Goal: Task Accomplishment & Management: Use online tool/utility

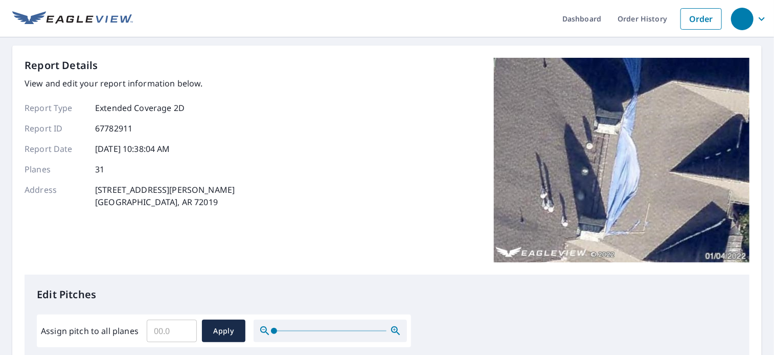
click at [389, 200] on div "Report Details View and edit your report information below. Report Type Extende…" at bounding box center [387, 166] width 725 height 217
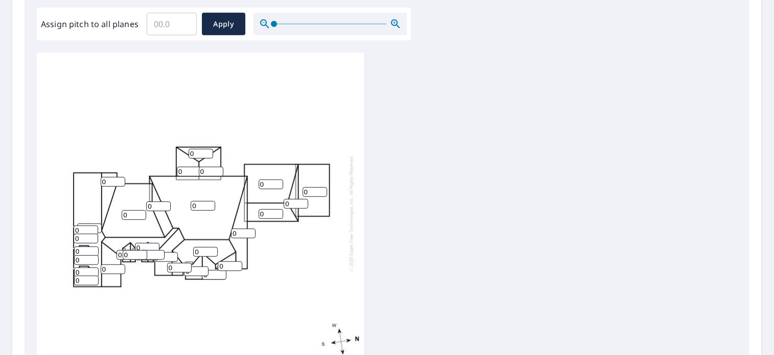
scroll to position [327, 0]
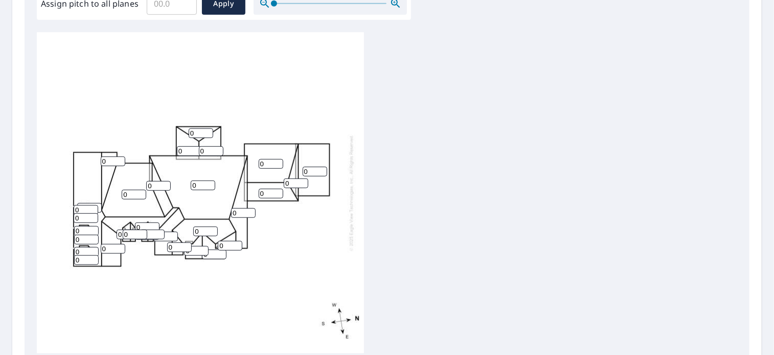
click at [241, 214] on input "0" at bounding box center [243, 213] width 25 height 10
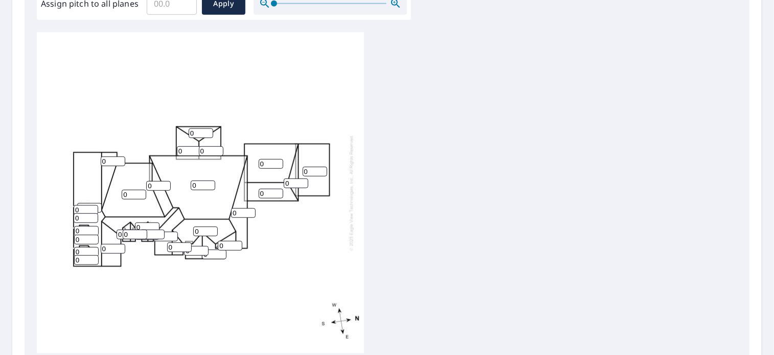
click at [241, 214] on input "0" at bounding box center [243, 213] width 25 height 10
type input "0"
type input "12"
click at [197, 232] on input "0" at bounding box center [205, 232] width 25 height 10
type input "12"
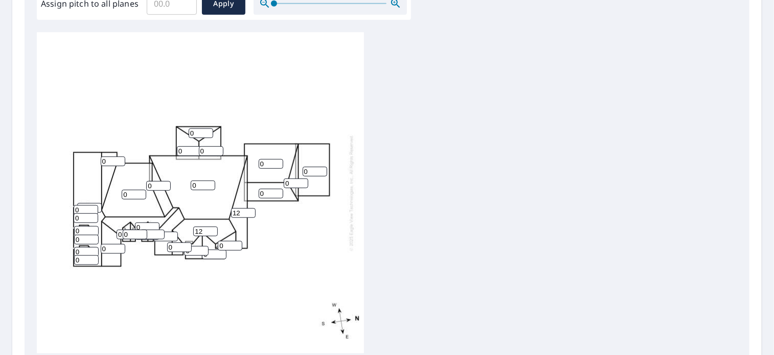
click at [152, 188] on input "0" at bounding box center [158, 186] width 25 height 10
type input "12"
click at [293, 185] on input "0" at bounding box center [296, 183] width 25 height 10
type input "12"
click at [200, 151] on input "0" at bounding box center [211, 151] width 25 height 10
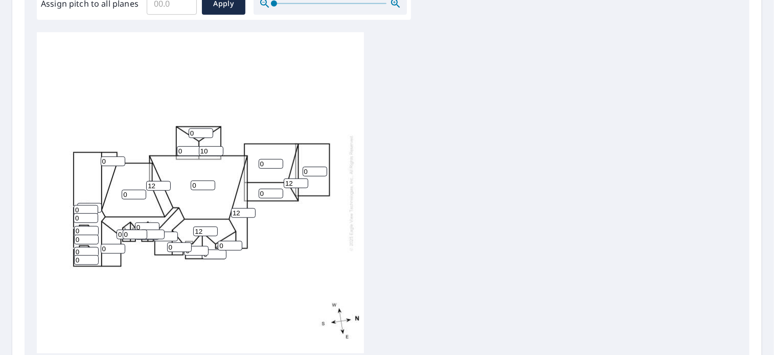
type input "10"
click at [178, 150] on input "0" at bounding box center [189, 151] width 25 height 10
type input "10"
click at [189, 133] on input "0" at bounding box center [201, 133] width 25 height 10
type input "10"
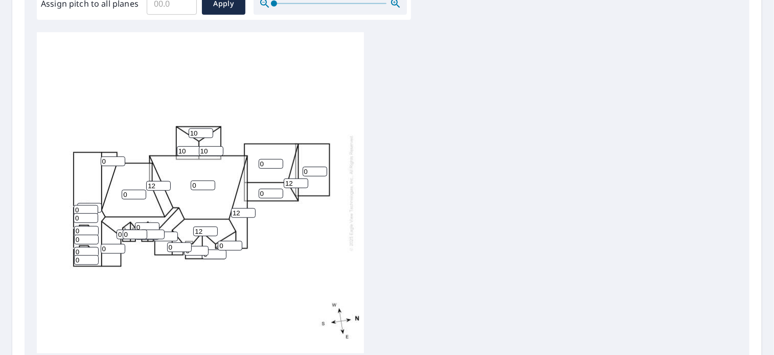
click at [123, 193] on input "0" at bounding box center [134, 195] width 25 height 10
type input "10"
click at [101, 161] on input "0" at bounding box center [113, 161] width 25 height 10
type input "10"
click at [192, 183] on input "0" at bounding box center [203, 186] width 25 height 10
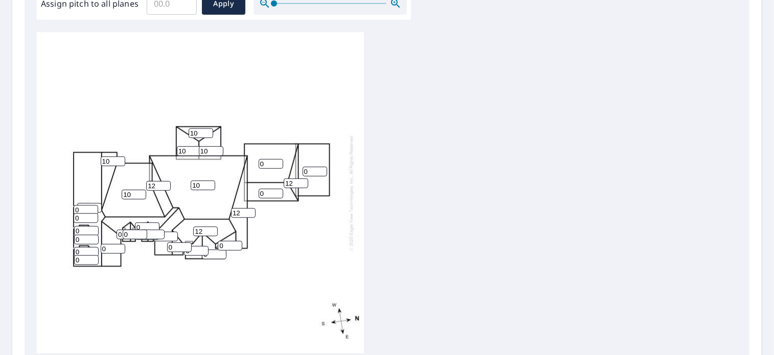
type input "10"
click at [259, 165] on input "0" at bounding box center [271, 164] width 25 height 10
type input "10"
click at [260, 193] on input "0" at bounding box center [271, 194] width 25 height 10
type input "10"
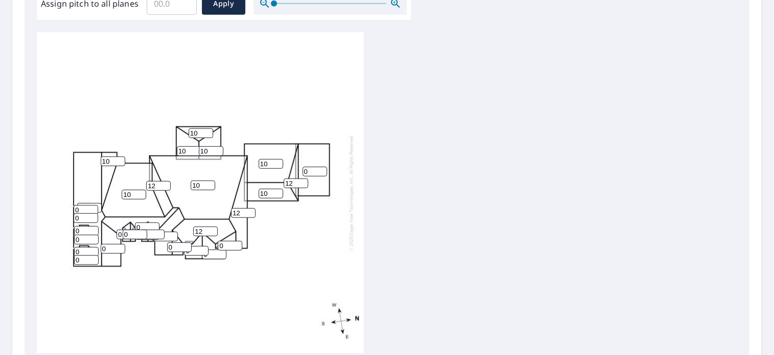
click at [303, 170] on input "0" at bounding box center [315, 172] width 25 height 10
type input "10"
click at [219, 246] on input "0" at bounding box center [230, 246] width 25 height 10
type input "10"
click at [196, 250] on input "0" at bounding box center [196, 251] width 25 height 10
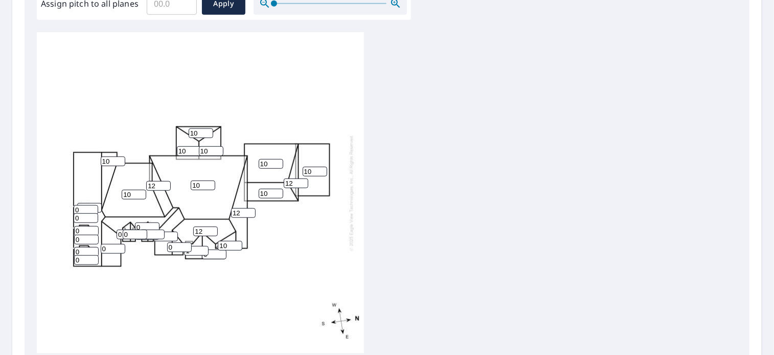
type input "1"
click at [204, 249] on input "1" at bounding box center [196, 251] width 25 height 10
click at [196, 250] on input "1" at bounding box center [196, 251] width 25 height 10
type input "10"
click at [169, 248] on input "0" at bounding box center [179, 247] width 25 height 10
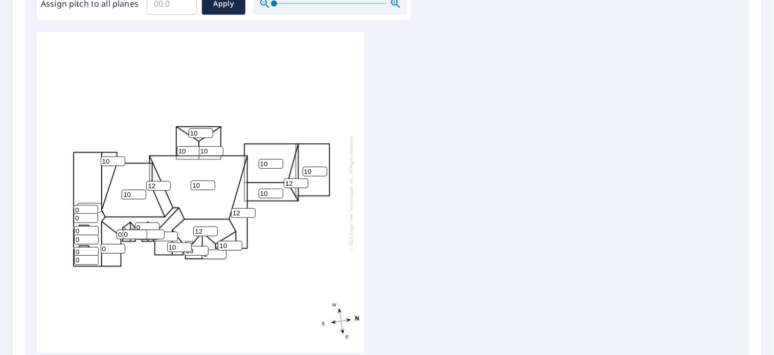
type input "10"
click at [168, 238] on input "0" at bounding box center [165, 237] width 25 height 10
type input "10"
click at [149, 237] on input "0" at bounding box center [152, 235] width 25 height 10
type input "10"
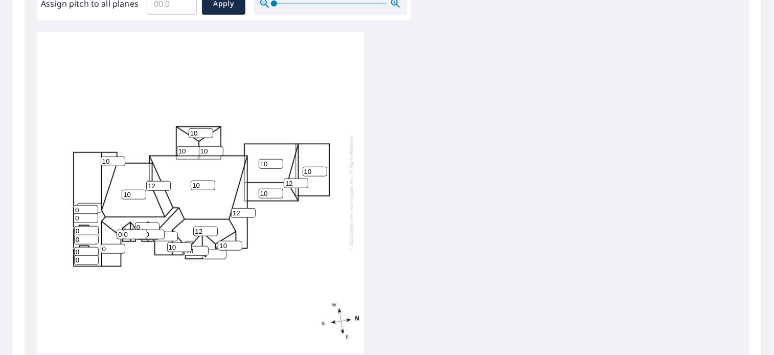
click at [141, 228] on input "0" at bounding box center [147, 227] width 25 height 10
type input "10"
click at [129, 235] on input "0" at bounding box center [135, 235] width 25 height 10
type input "10"
click at [121, 236] on input "0" at bounding box center [129, 235] width 25 height 10
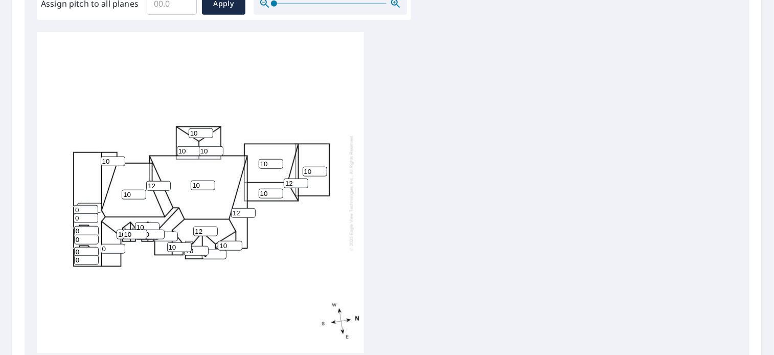
type input "10"
click at [101, 249] on input "0" at bounding box center [113, 249] width 25 height 10
type input "10"
click at [77, 255] on input "0" at bounding box center [86, 252] width 25 height 10
type input "10"
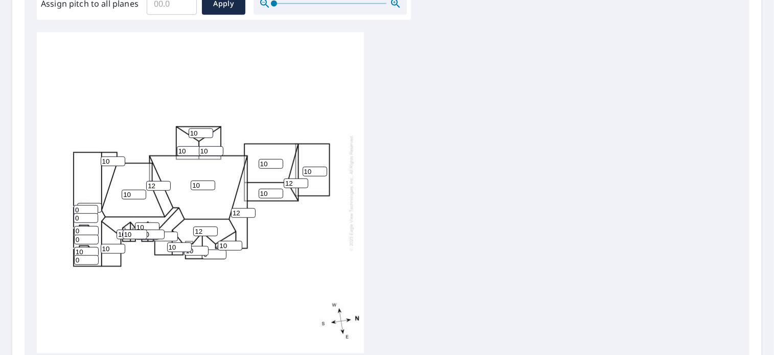
click at [74, 259] on input "0" at bounding box center [86, 260] width 25 height 10
type input "10"
click at [74, 238] on input "0" at bounding box center [86, 240] width 25 height 10
type input "10"
click at [74, 231] on input "0" at bounding box center [86, 231] width 25 height 10
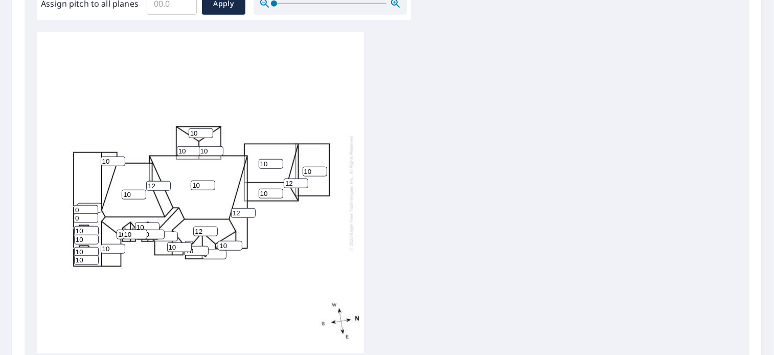
type input "10"
click at [75, 219] on input "0" at bounding box center [86, 218] width 25 height 10
type input "10"
click at [74, 210] on input "0" at bounding box center [86, 210] width 25 height 10
type input "10"
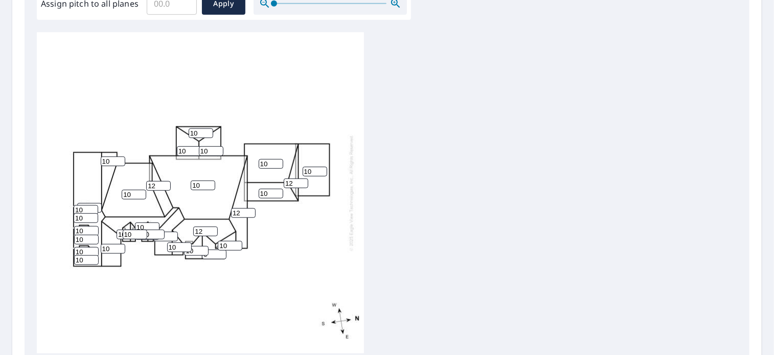
click at [215, 251] on input "0" at bounding box center [214, 255] width 25 height 10
type input "10"
type input "1"
click at [100, 207] on input "1" at bounding box center [89, 208] width 25 height 10
type input "10"
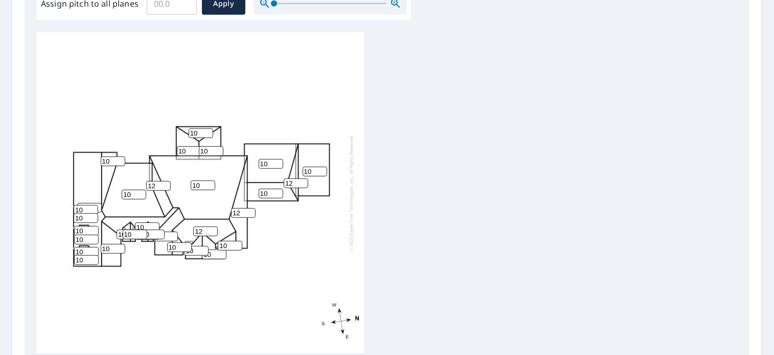
click at [296, 249] on div "10 10 10 10 10 12 12 10 10 10 10 10 10 10 12 10 10 10 12 10 10 10 10 10 10 0 10…" at bounding box center [200, 192] width 327 height 321
click at [493, 249] on div "10 10 10 10 10 12 12 10 10 10 10 10 10 10 12 10 10 10 12 10 10 10 10 10 10 0 10…" at bounding box center [387, 192] width 701 height 321
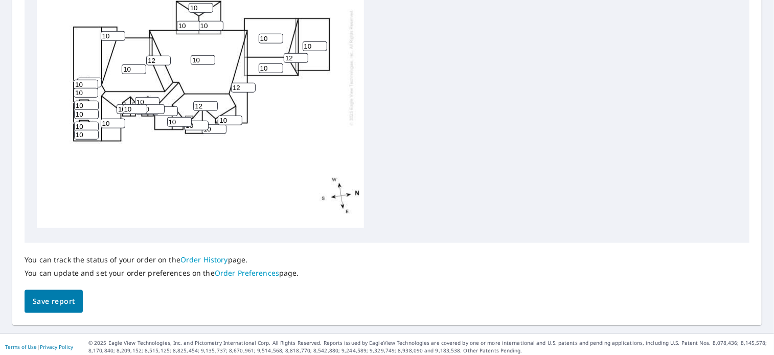
scroll to position [454, 0]
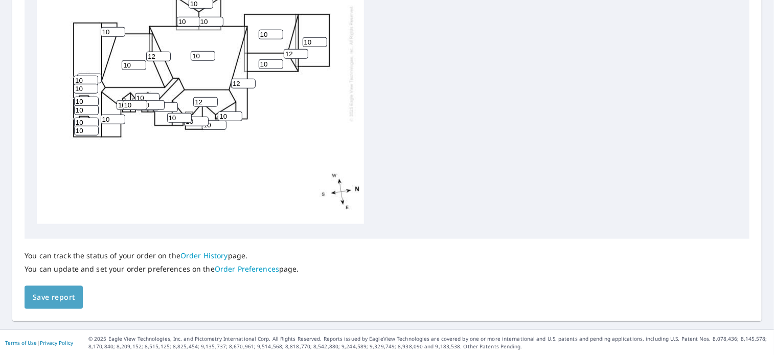
click at [51, 298] on span "Save report" at bounding box center [54, 297] width 42 height 13
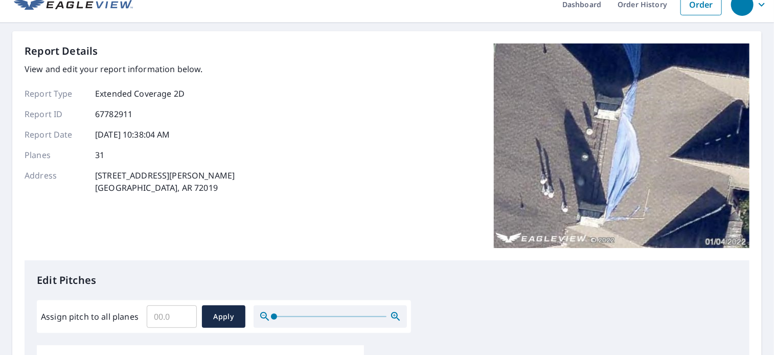
scroll to position [0, 0]
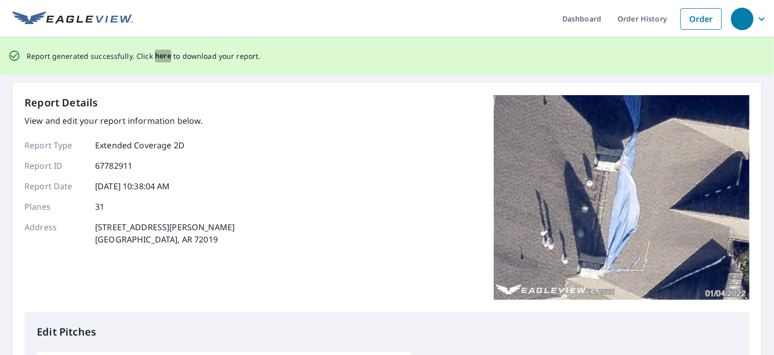
click at [160, 57] on span "here" at bounding box center [163, 56] width 17 height 13
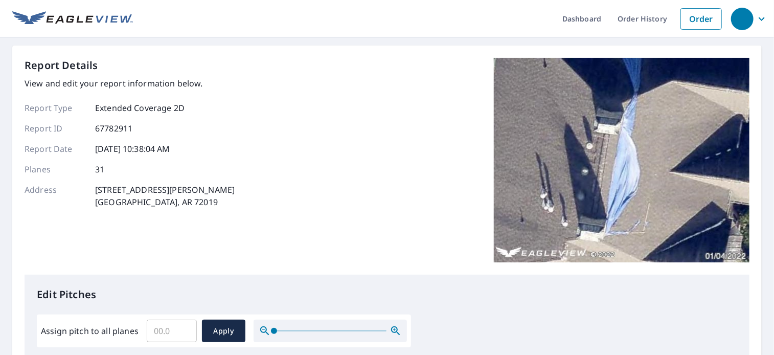
click at [226, 253] on div "Report Details View and edit your report information below. Report Type Extende…" at bounding box center [387, 166] width 725 height 217
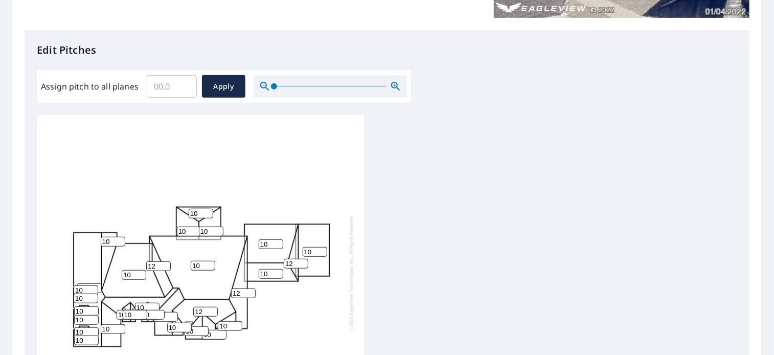
scroll to position [245, 0]
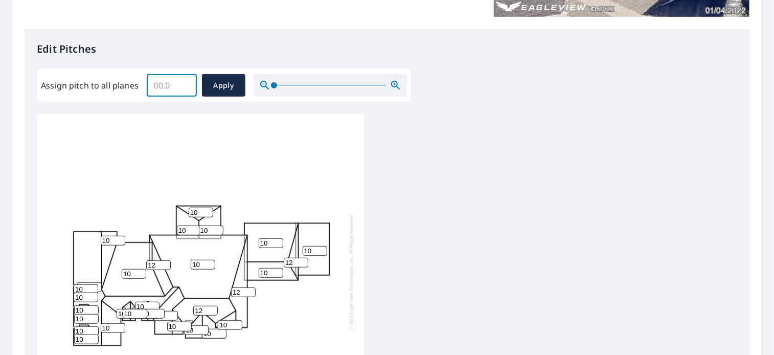
click at [160, 87] on input "Assign pitch to all planes" at bounding box center [172, 85] width 50 height 29
click at [160, 86] on input "Assign pitch to all planes" at bounding box center [172, 85] width 50 height 29
type input "10"
click at [391, 83] on icon "button" at bounding box center [395, 85] width 9 height 9
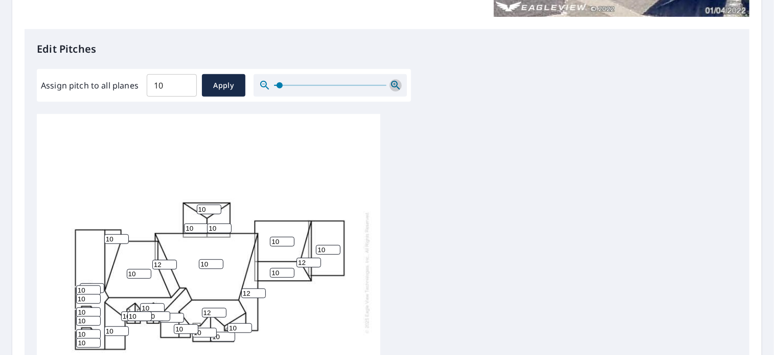
click at [391, 83] on icon "button" at bounding box center [395, 85] width 9 height 9
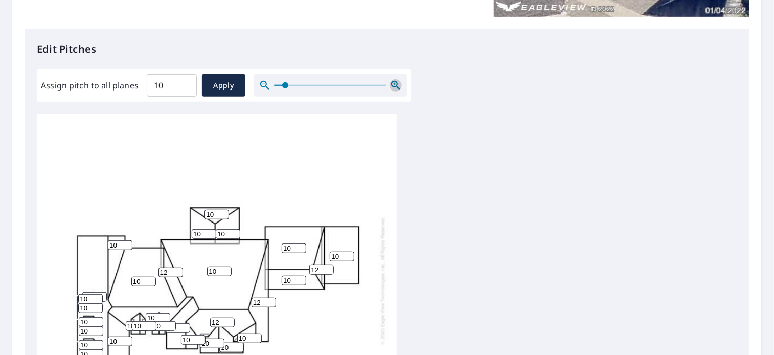
click at [391, 83] on icon "button" at bounding box center [395, 85] width 9 height 9
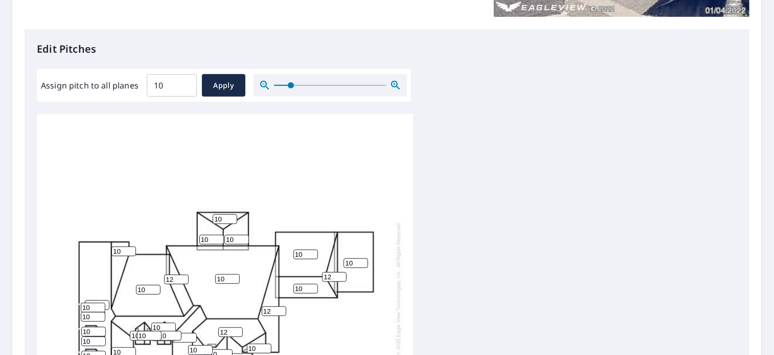
click at [391, 83] on icon "button" at bounding box center [395, 85] width 9 height 9
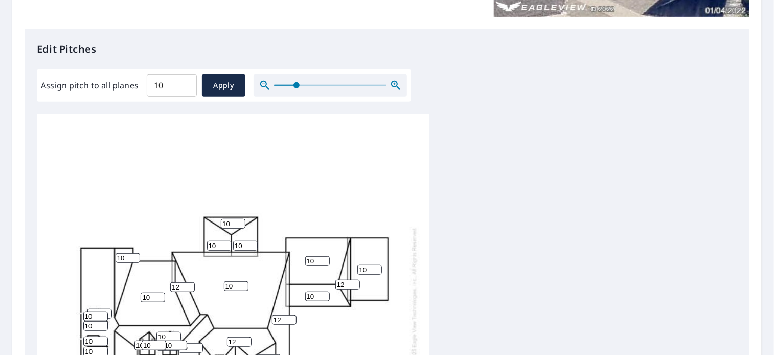
click at [391, 83] on icon "button" at bounding box center [395, 85] width 9 height 9
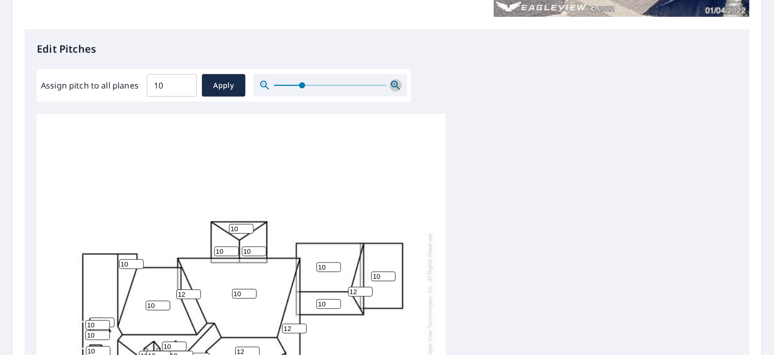
click at [391, 83] on icon "button" at bounding box center [395, 85] width 9 height 9
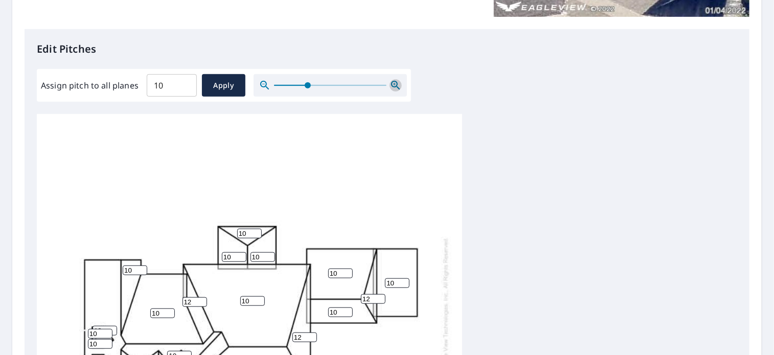
click at [391, 83] on icon "button" at bounding box center [395, 85] width 9 height 9
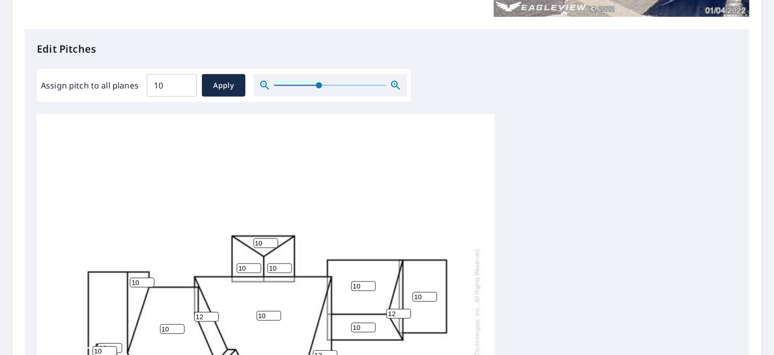
click at [391, 83] on icon "button" at bounding box center [395, 85] width 9 height 9
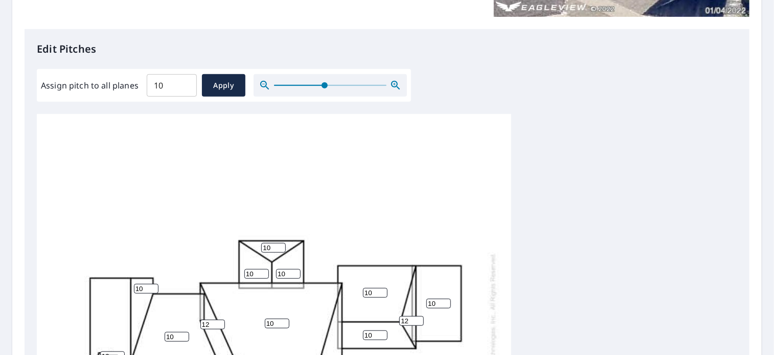
click at [391, 83] on icon "button" at bounding box center [395, 85] width 9 height 9
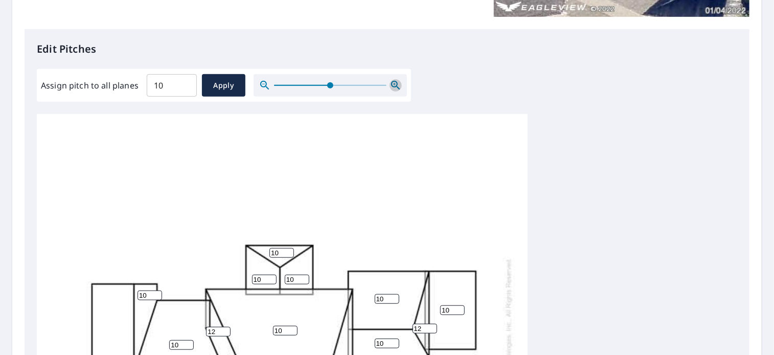
click at [391, 83] on icon "button" at bounding box center [395, 85] width 9 height 9
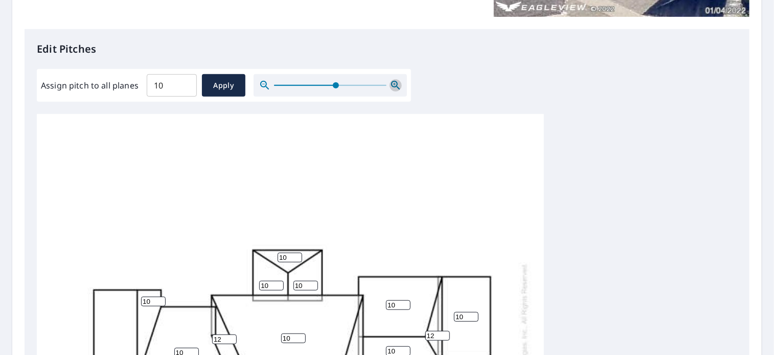
click at [391, 83] on icon "button" at bounding box center [395, 85] width 9 height 9
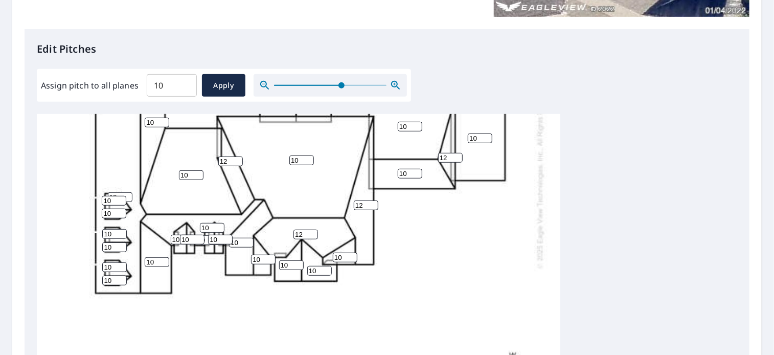
scroll to position [203, 0]
click at [390, 83] on icon "button" at bounding box center [396, 85] width 12 height 12
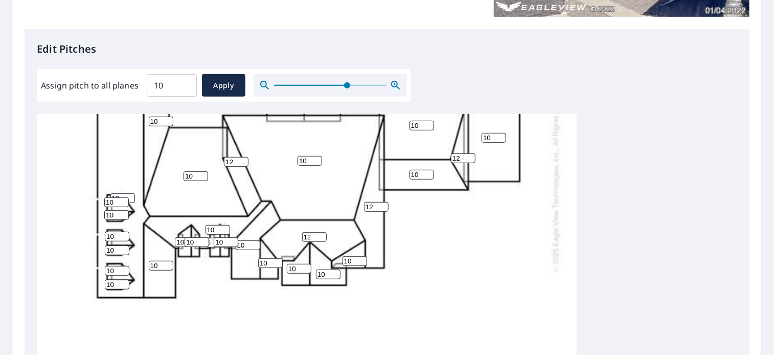
click at [390, 83] on icon "button" at bounding box center [396, 85] width 12 height 12
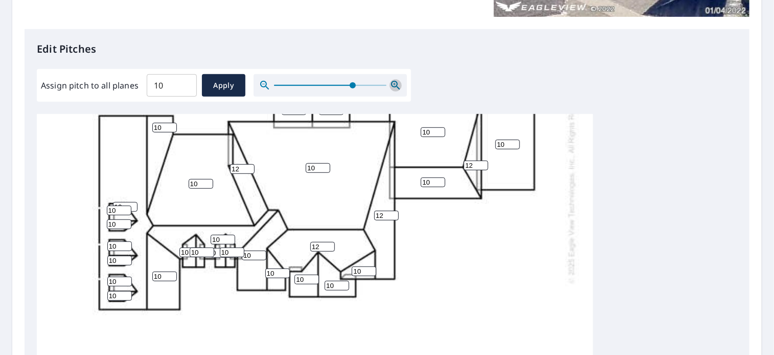
click at [390, 83] on icon "button" at bounding box center [396, 85] width 12 height 12
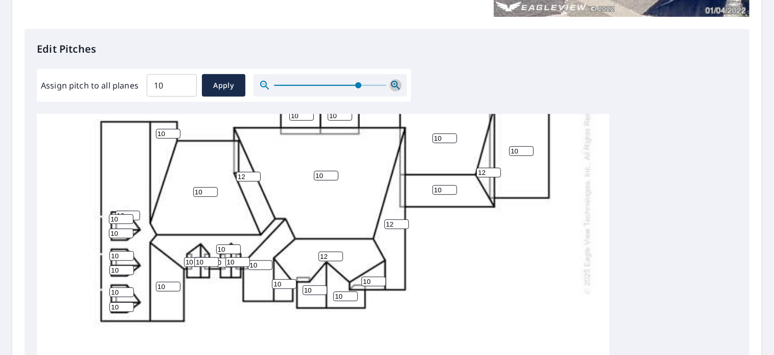
click at [390, 83] on icon "button" at bounding box center [396, 85] width 12 height 12
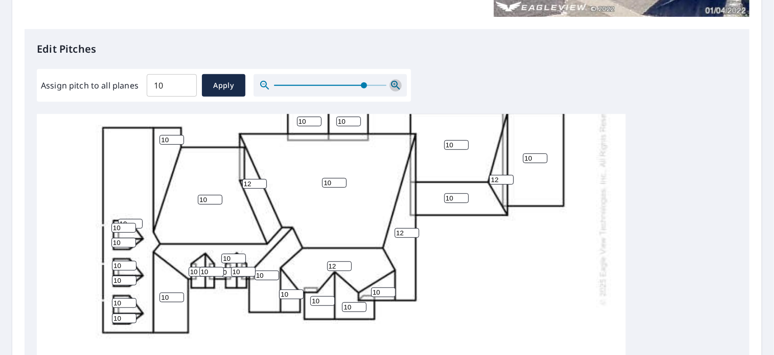
click at [390, 83] on icon "button" at bounding box center [396, 85] width 12 height 12
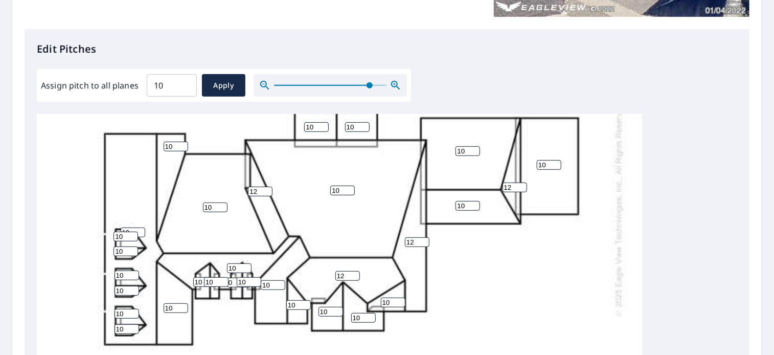
click at [390, 83] on icon "button" at bounding box center [396, 85] width 12 height 12
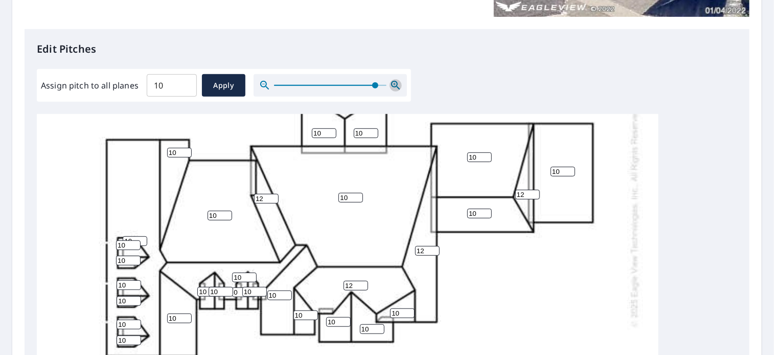
click at [390, 83] on icon "button" at bounding box center [396, 85] width 12 height 12
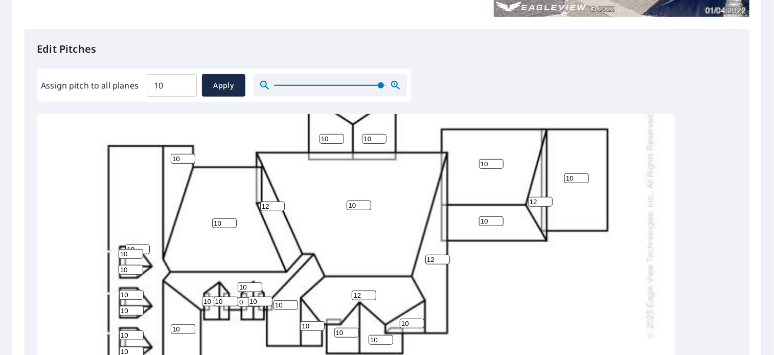
click at [390, 83] on icon "button" at bounding box center [396, 85] width 12 height 12
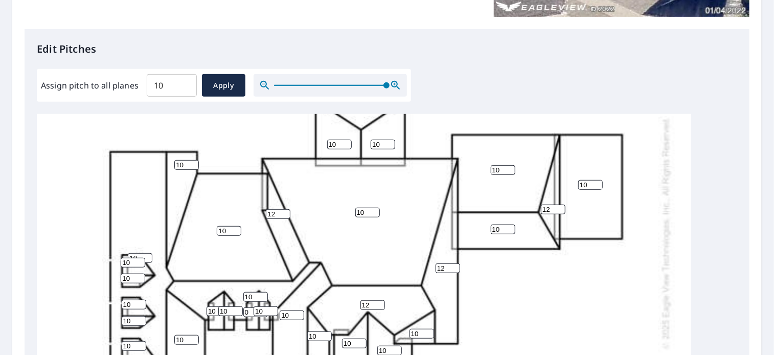
click at [661, 255] on div "10 10 10 10 10 12 12 10 10 10 10 10 10 10 12 10 10 10 12 10 10 10 10 10 10 0 10…" at bounding box center [364, 233] width 655 height 642
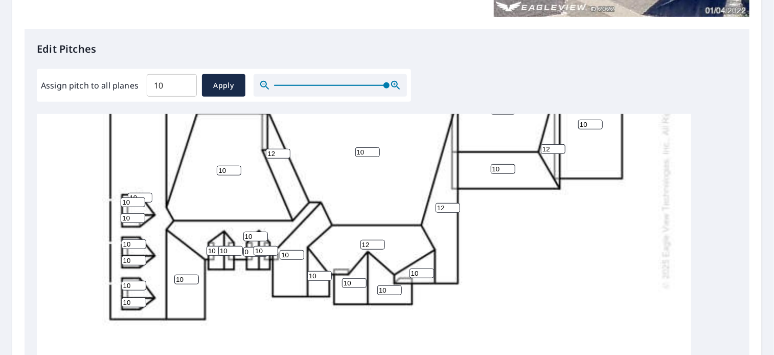
scroll to position [264, 0]
click at [249, 249] on input "0" at bounding box center [255, 251] width 25 height 10
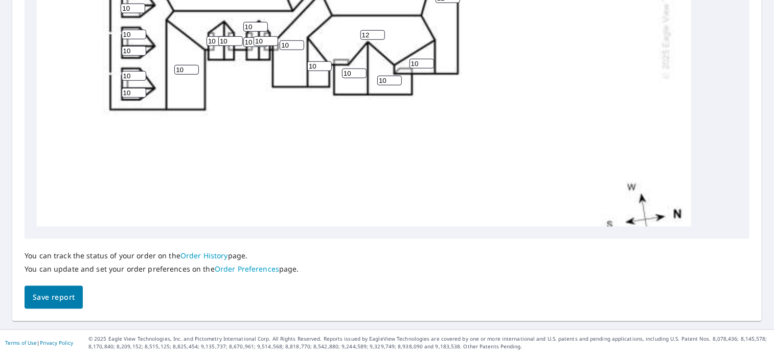
type input "10"
click at [41, 293] on span "Save report" at bounding box center [54, 297] width 42 height 13
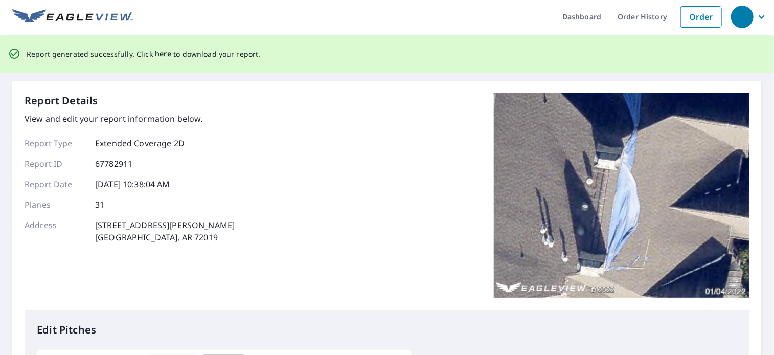
scroll to position [0, 0]
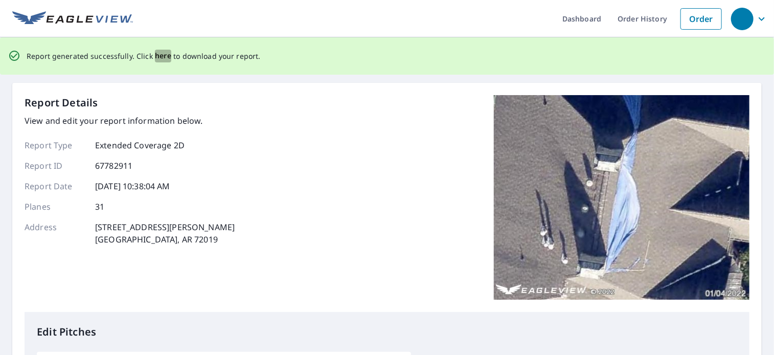
click at [157, 58] on span "here" at bounding box center [163, 56] width 17 height 13
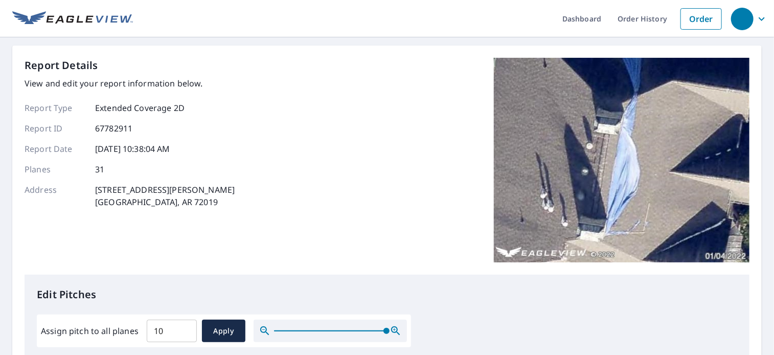
scroll to position [310, 0]
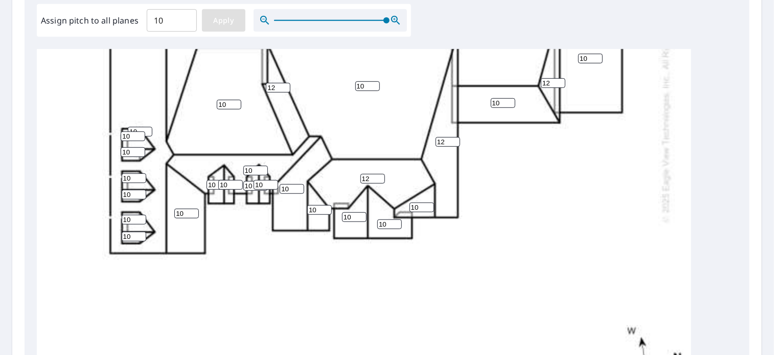
click at [227, 18] on span "Apply" at bounding box center [223, 20] width 27 height 13
type input "10"
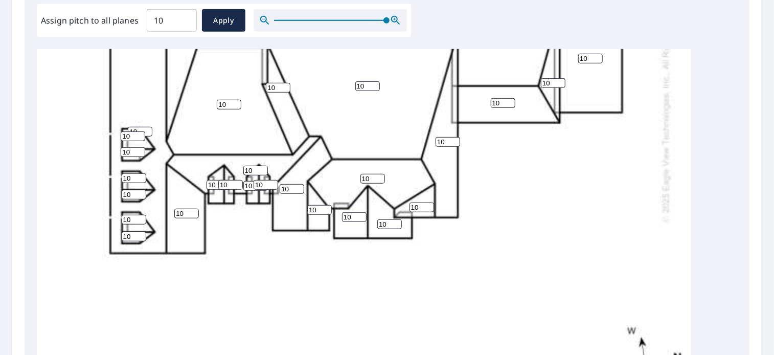
click at [253, 301] on div "10 10 10 10 10 10 10 10 10 10 10 10 10 10 10 10 10 10 10 10 10 10 10 10 10 10 1…" at bounding box center [364, 106] width 655 height 642
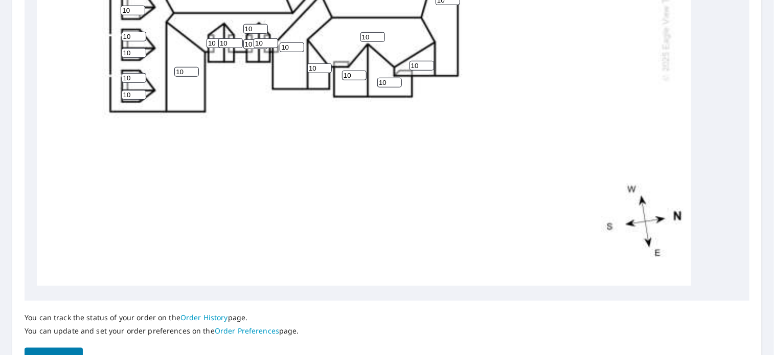
scroll to position [413, 0]
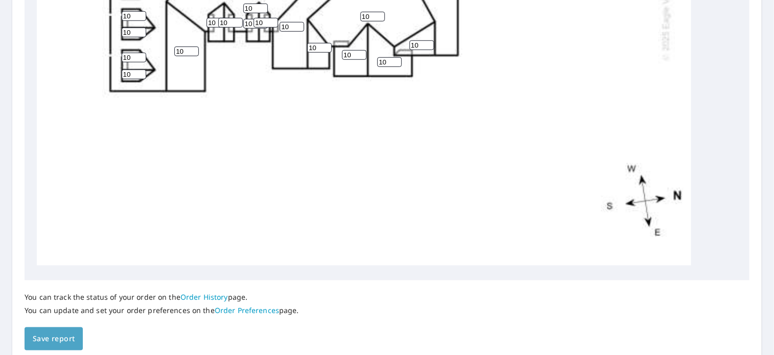
click at [57, 332] on span "Save report" at bounding box center [54, 338] width 42 height 13
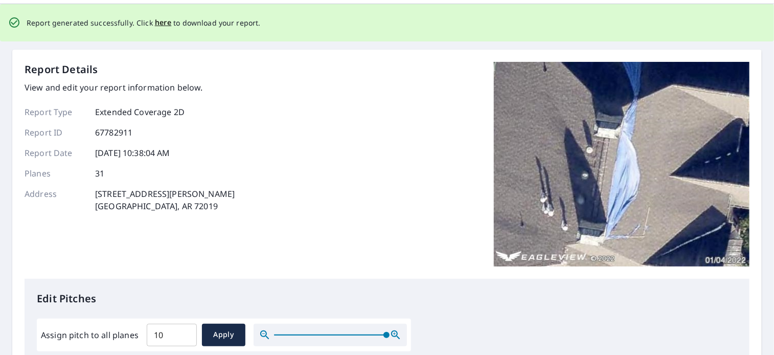
scroll to position [0, 0]
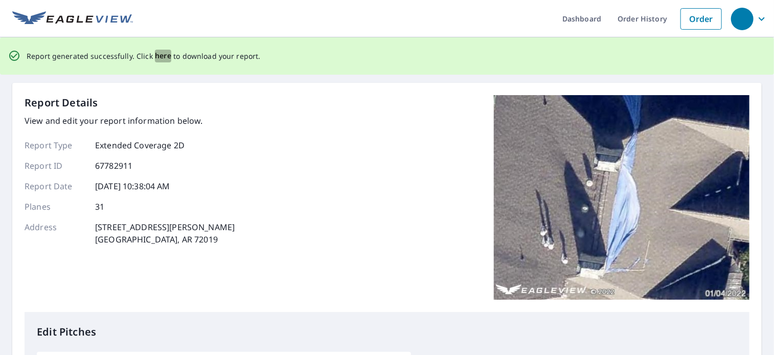
click at [162, 56] on span "here" at bounding box center [163, 56] width 17 height 13
